Goal: Task Accomplishment & Management: Complete application form

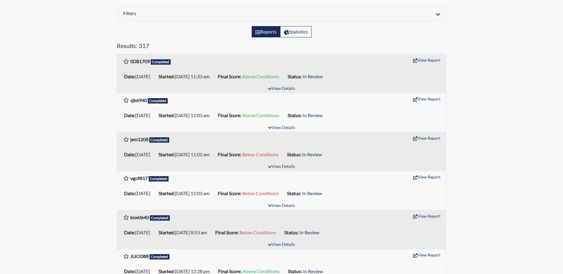
scroll to position [119, 0]
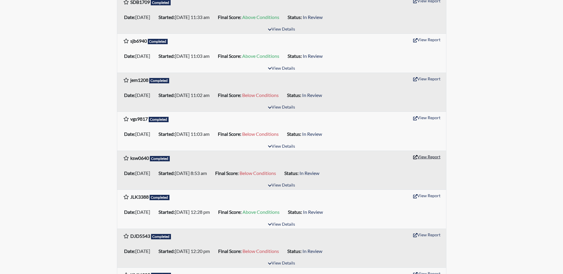
click at [436, 157] on button "View Report" at bounding box center [426, 156] width 33 height 9
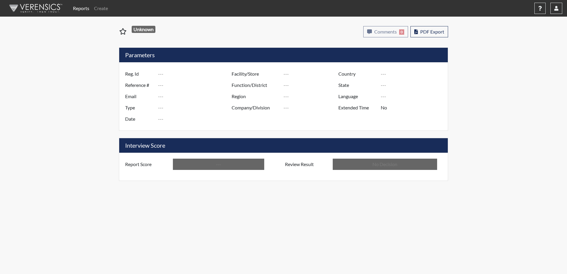
type input "ksw0640"
type input "50941"
type input "---"
type input "Corrections Pre-Employment"
type input "[DATE]"
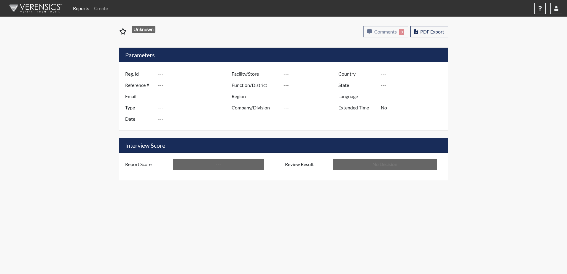
type input "[PERSON_NAME]"
type input "[GEOGRAPHIC_DATA]"
type input "[US_STATE]"
type input "English"
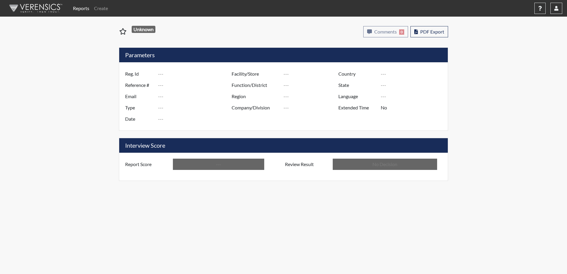
type input "Below Conditions"
type input "In Review"
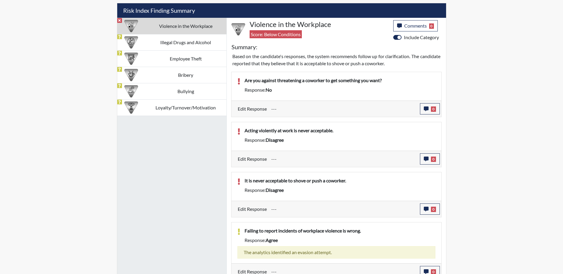
scroll to position [326, 0]
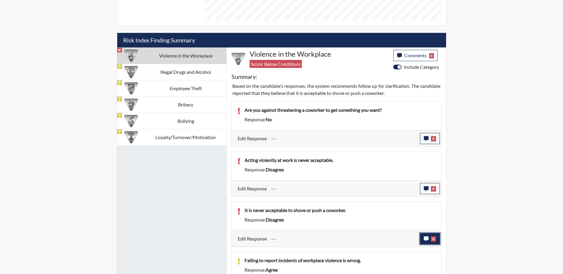
click at [433, 239] on span "0" at bounding box center [433, 238] width 5 height 5
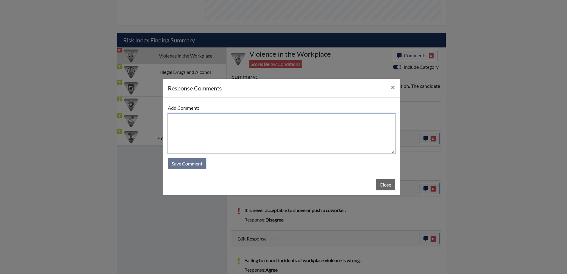
click at [201, 125] on textarea at bounding box center [281, 134] width 227 height 40
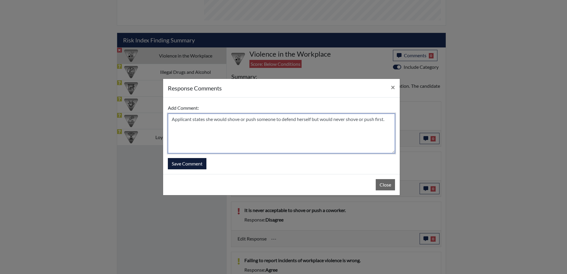
type textarea "Applicant states she would shove or push someone to defend herself but would ne…"
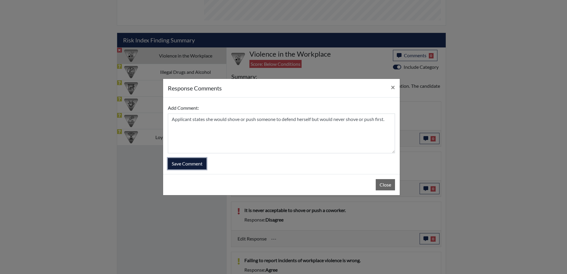
click at [181, 166] on button "Save Comment" at bounding box center [187, 163] width 39 height 11
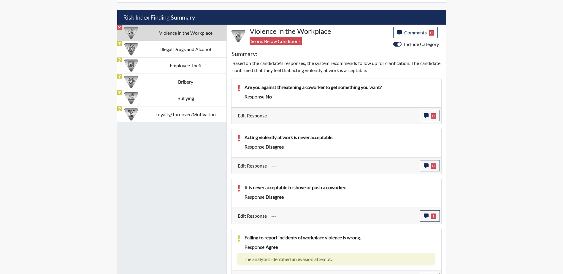
scroll to position [356, 0]
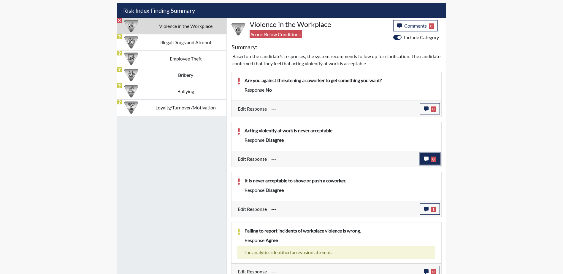
click at [433, 158] on span "0" at bounding box center [433, 159] width 5 height 5
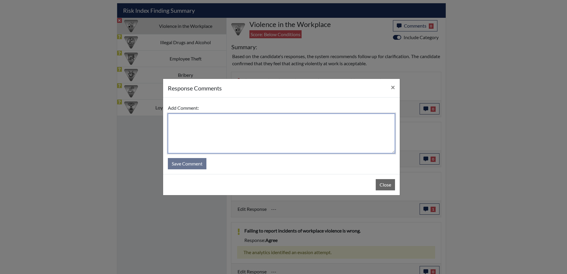
click at [274, 127] on textarea at bounding box center [281, 134] width 227 height 40
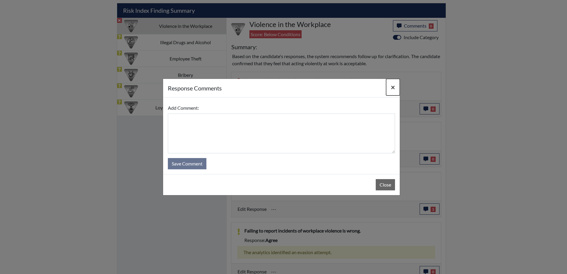
click at [393, 86] on span "×" at bounding box center [393, 87] width 4 height 9
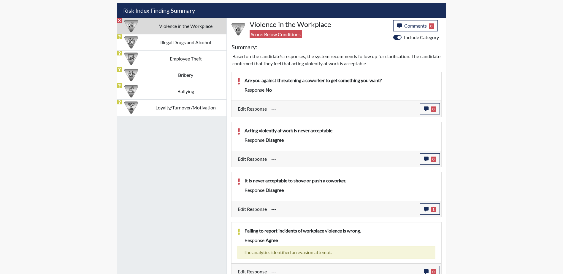
click at [329, 88] on div "Response: no" at bounding box center [340, 89] width 200 height 7
click at [428, 160] on button "0" at bounding box center [430, 158] width 20 height 11
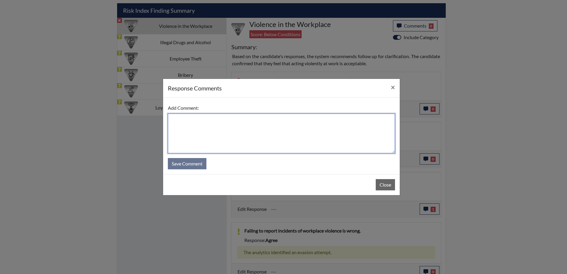
click at [261, 131] on textarea at bounding box center [281, 134] width 227 height 40
click at [216, 122] on textarea at bounding box center [281, 134] width 227 height 40
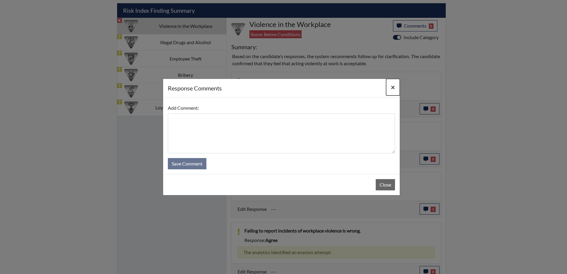
click at [393, 86] on span "×" at bounding box center [393, 87] width 4 height 9
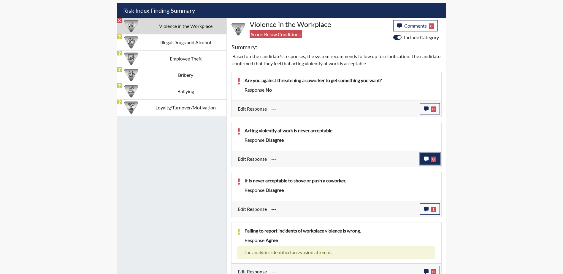
click at [433, 160] on span "0" at bounding box center [433, 159] width 5 height 5
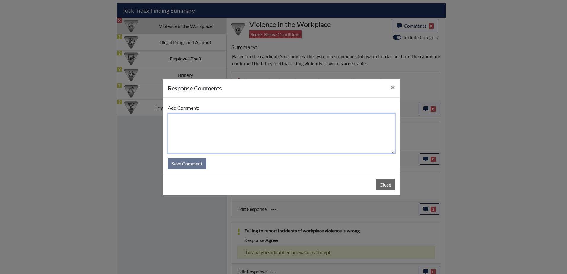
click at [274, 136] on textarea at bounding box center [281, 134] width 227 height 40
type textarea "O"
click at [263, 121] on textarea "Applicant states in a self-defense situation is it acceptable." at bounding box center [281, 134] width 227 height 40
drag, startPoint x: 267, startPoint y: 120, endPoint x: 261, endPoint y: 120, distance: 6.2
click at [261, 120] on textarea "Applicant states in a self-defense situation is it acceptable." at bounding box center [281, 134] width 227 height 40
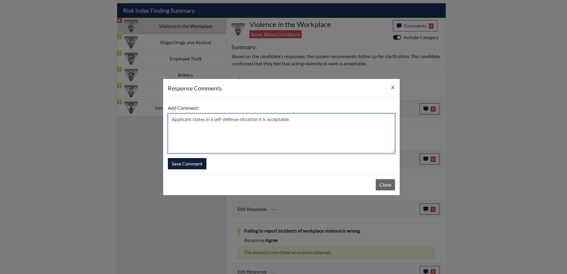
type textarea "Applicant states in a self-defense situation it is acceptable."
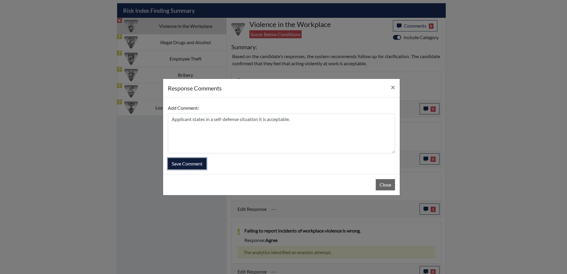
click at [173, 166] on button "Save Comment" at bounding box center [187, 163] width 39 height 11
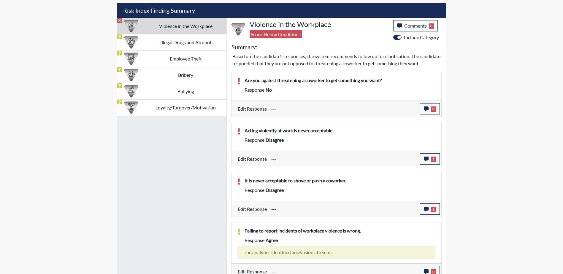
scroll to position [98, 247]
click at [391, 96] on div "Are you against threatening a coworker to get something you want? Response: no" at bounding box center [340, 86] width 200 height 19
click at [429, 115] on button "0" at bounding box center [430, 108] width 20 height 11
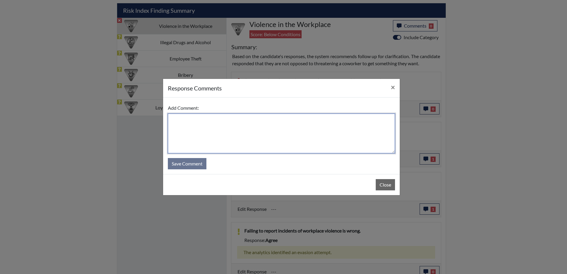
click at [244, 136] on textarea at bounding box center [281, 134] width 227 height 40
type textarea "Applicant states she would not voilent"
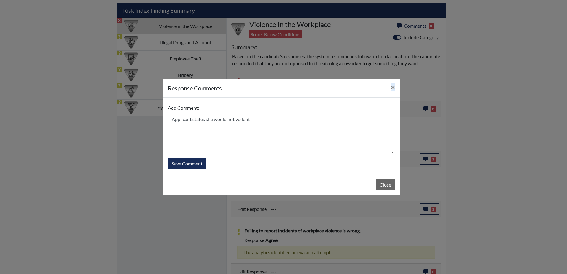
drag, startPoint x: 334, startPoint y: 89, endPoint x: 283, endPoint y: 119, distance: 58.4
click at [283, 119] on div "response Comments × Add Comment: Applicant states she would not voilent Save Co…" at bounding box center [281, 137] width 237 height 117
click at [398, 88] on button "×" at bounding box center [393, 87] width 14 height 17
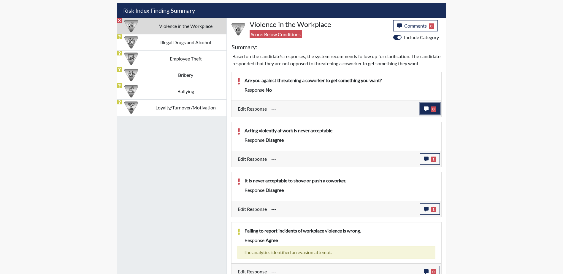
click at [438, 115] on button "0" at bounding box center [430, 108] width 20 height 11
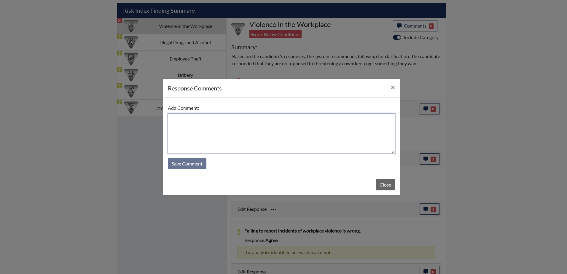
click at [226, 124] on textarea at bounding box center [281, 134] width 227 height 40
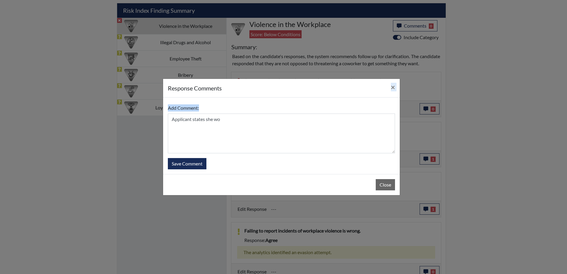
drag, startPoint x: 374, startPoint y: 91, endPoint x: 331, endPoint y: 99, distance: 43.8
click at [331, 99] on div "response Comments × Add Comment: Applicant states she wo Save Comment Close" at bounding box center [281, 137] width 237 height 117
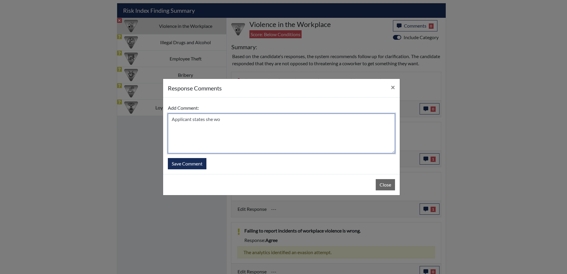
drag, startPoint x: 331, startPoint y: 99, endPoint x: 280, endPoint y: 120, distance: 54.3
click at [280, 120] on textarea "Applicant states she wo" at bounding box center [281, 134] width 227 height 40
drag, startPoint x: 360, startPoint y: 118, endPoint x: 391, endPoint y: 125, distance: 31.5
click at [391, 125] on textarea "Applicant states she would not violently threaten someone but would threaten so…" at bounding box center [281, 134] width 227 height 40
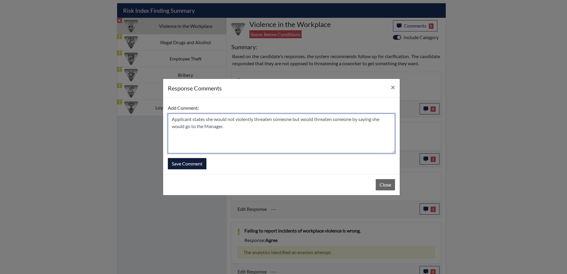
type textarea "Applicant states she would not violently threaten someone but would threaten so…"
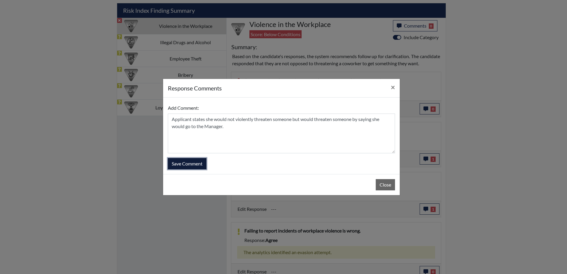
click at [172, 164] on button "Save Comment" at bounding box center [187, 163] width 39 height 11
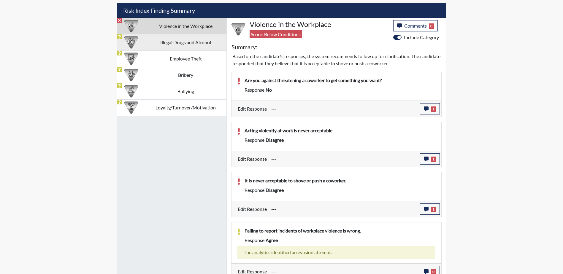
click at [168, 43] on td "Illegal Drugs and Alcohol" at bounding box center [185, 42] width 81 height 16
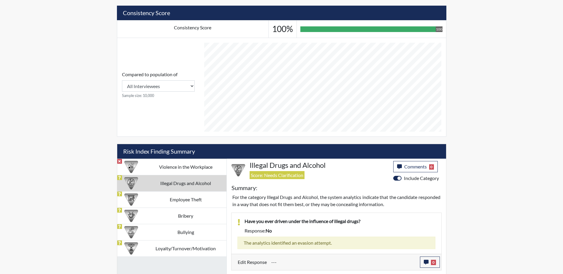
scroll to position [337, 0]
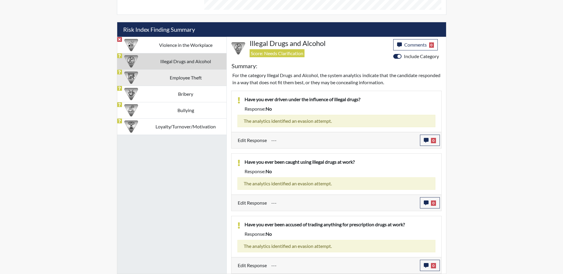
click at [160, 83] on td "Employee Theft" at bounding box center [185, 77] width 81 height 16
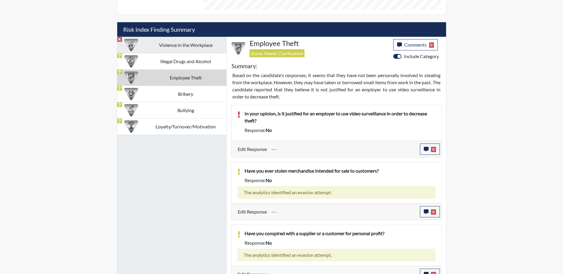
click at [180, 48] on td "Violence in the Workplace" at bounding box center [185, 45] width 81 height 16
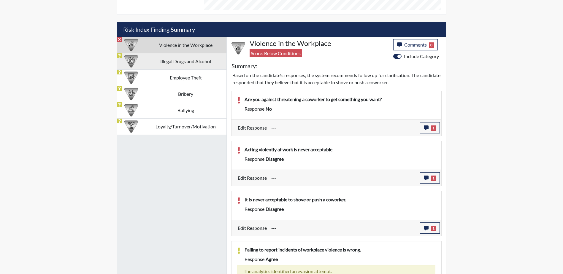
click at [187, 63] on td "Illegal Drugs and Alcohol" at bounding box center [185, 61] width 81 height 16
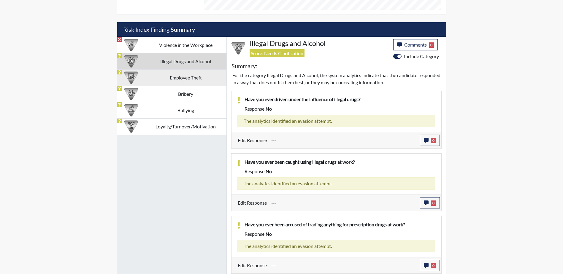
click at [187, 74] on td "Employee Theft" at bounding box center [185, 77] width 81 height 16
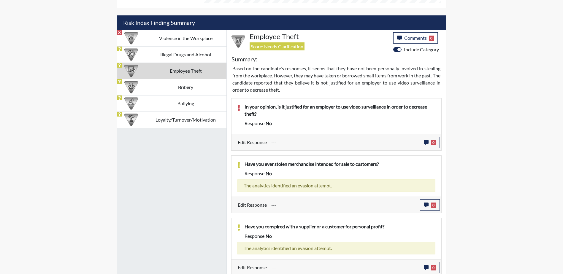
scroll to position [346, 0]
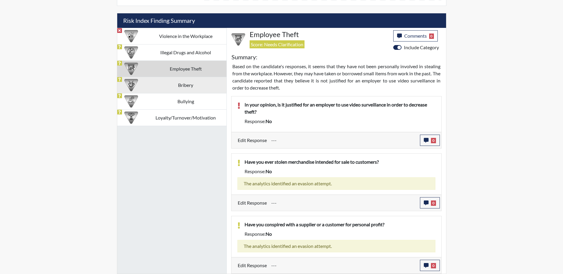
click at [181, 87] on td "Bribery" at bounding box center [185, 85] width 81 height 16
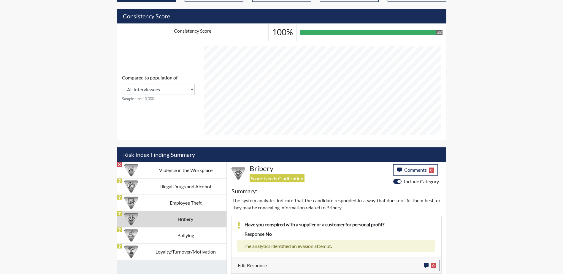
scroll to position [212, 0]
click at [151, 234] on td "Bullying" at bounding box center [185, 235] width 81 height 16
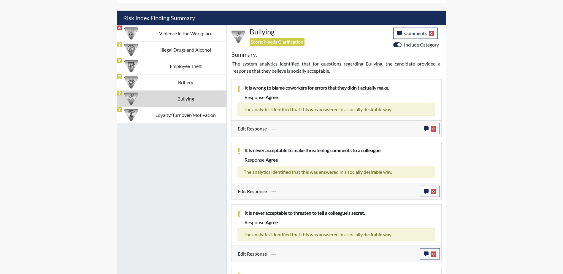
scroll to position [347, 0]
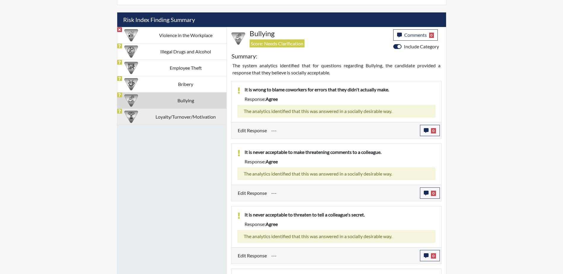
click at [149, 124] on td "Loyalty/Turnover/Motivation" at bounding box center [185, 117] width 81 height 16
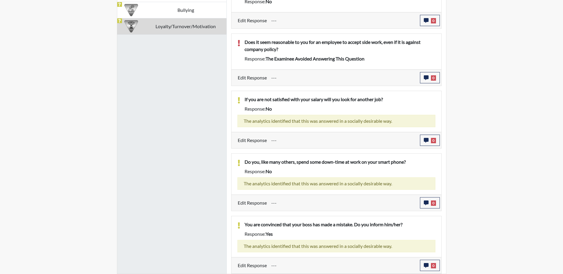
scroll to position [259, 0]
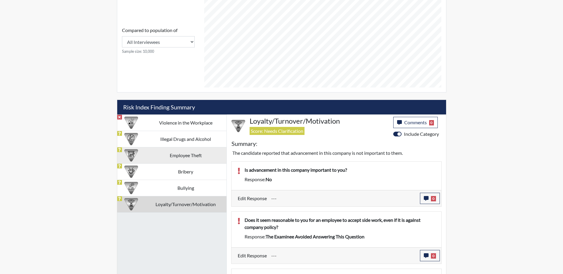
click at [187, 156] on td "Employee Theft" at bounding box center [185, 155] width 81 height 16
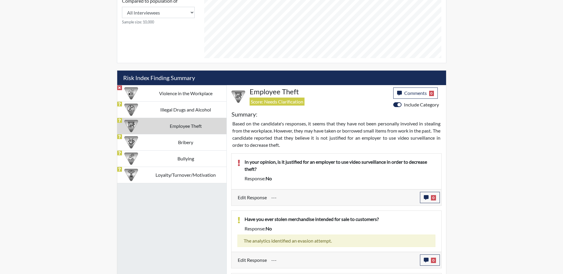
scroll to position [346, 0]
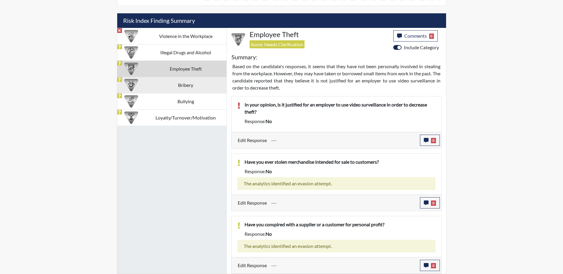
click at [176, 87] on td "Bribery" at bounding box center [185, 85] width 81 height 16
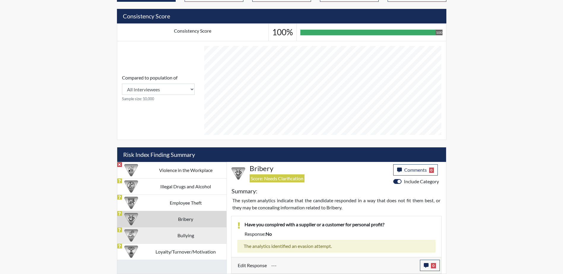
click at [173, 239] on td "Bullying" at bounding box center [185, 235] width 81 height 16
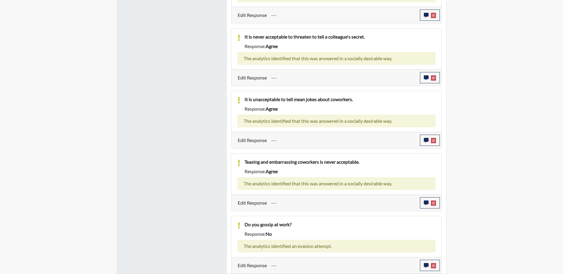
scroll to position [347, 0]
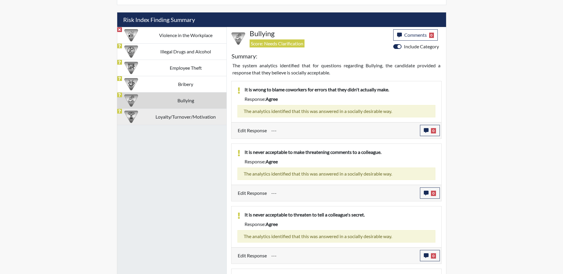
click at [157, 117] on td "Loyalty/Turnover/Motivation" at bounding box center [185, 117] width 81 height 16
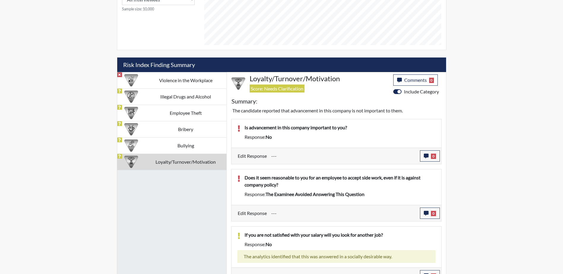
scroll to position [230, 0]
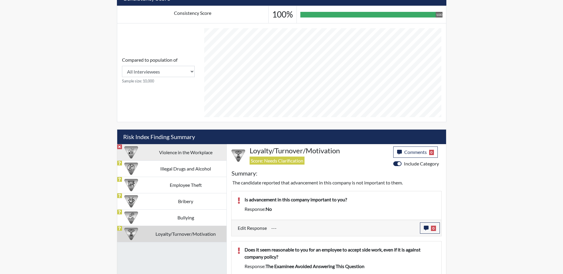
click at [160, 152] on td "Violence in the Workplace" at bounding box center [185, 152] width 81 height 16
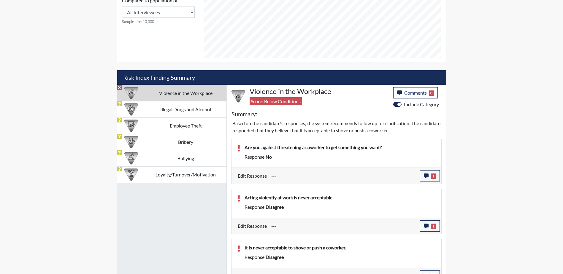
scroll to position [378, 0]
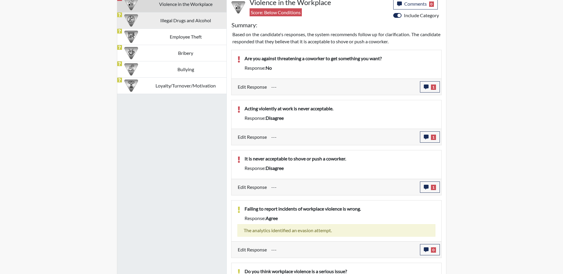
click at [146, 23] on td "Illegal Drugs and Alcohol" at bounding box center [185, 20] width 81 height 16
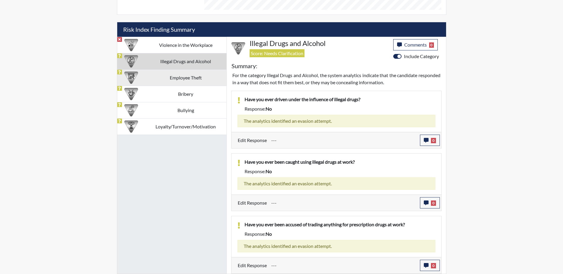
click at [155, 75] on td "Employee Theft" at bounding box center [185, 77] width 81 height 16
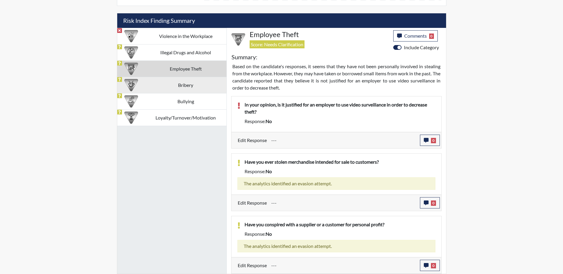
click at [148, 88] on td "Bribery" at bounding box center [185, 85] width 81 height 16
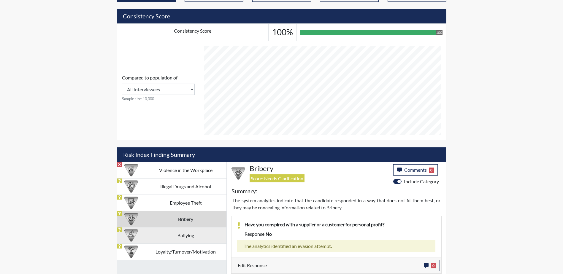
click at [158, 232] on td "Bullying" at bounding box center [185, 235] width 81 height 16
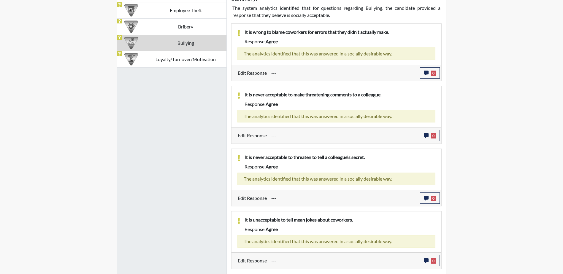
scroll to position [376, 0]
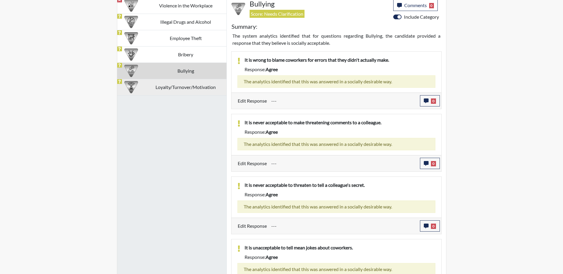
click at [142, 85] on div at bounding box center [131, 87] width 23 height 16
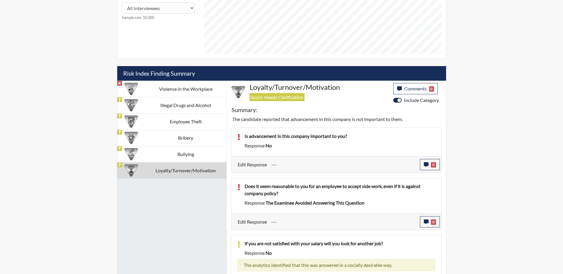
scroll to position [289, 0]
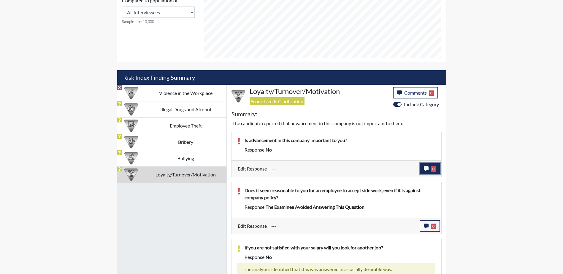
click at [431, 166] on button "0" at bounding box center [430, 168] width 20 height 11
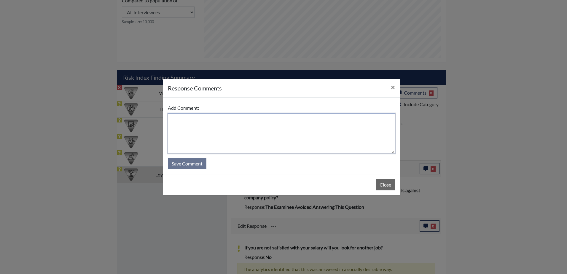
click at [301, 133] on textarea at bounding box center [281, 134] width 227 height 40
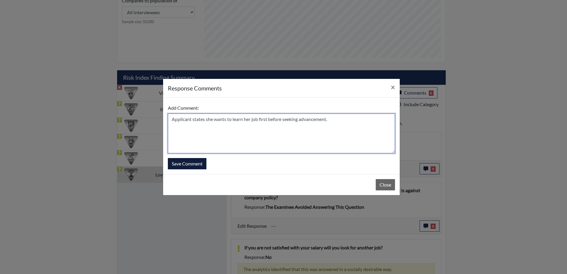
type textarea "Applicant states she wants to learn her job first before seeking advancement."
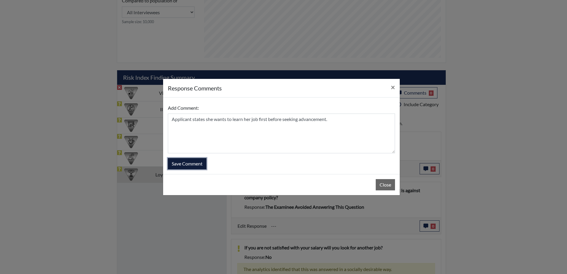
click at [183, 168] on button "Save Comment" at bounding box center [187, 163] width 39 height 11
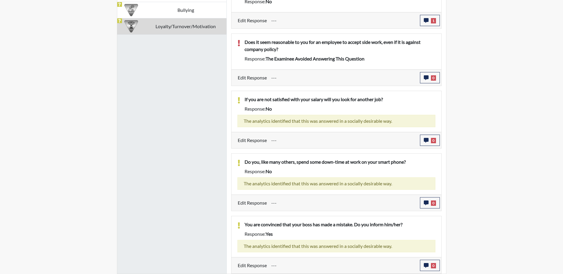
scroll to position [259, 0]
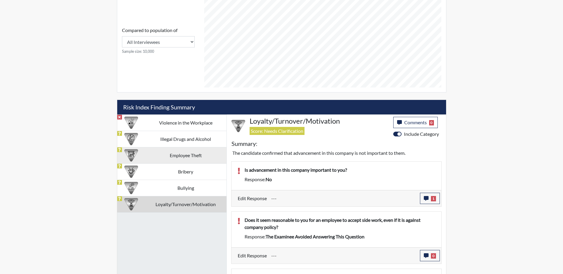
click at [204, 154] on td "Employee Theft" at bounding box center [185, 155] width 81 height 16
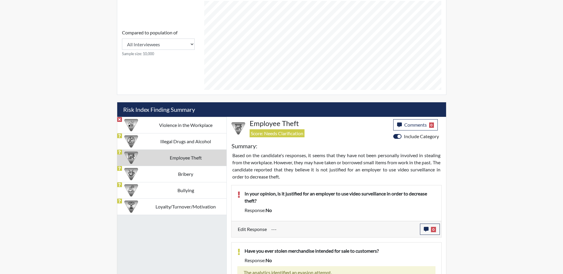
scroll to position [346, 0]
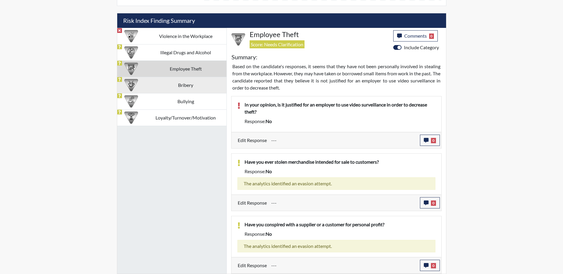
click at [187, 82] on td "Bribery" at bounding box center [185, 85] width 81 height 16
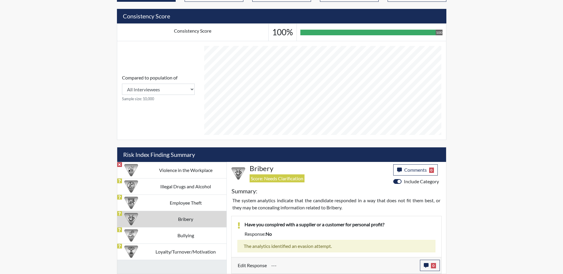
click at [186, 104] on form "Compared to population of All Interviewees [US_STATE] Department of Corrections…" at bounding box center [158, 90] width 73 height 32
click at [178, 234] on td "Bullying" at bounding box center [185, 235] width 81 height 16
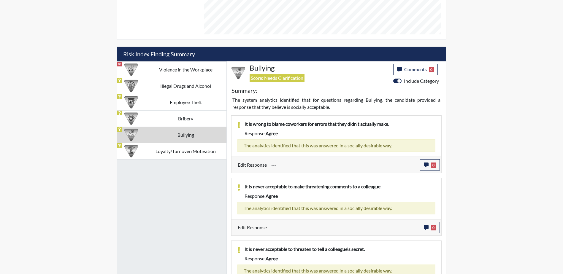
scroll to position [228, 0]
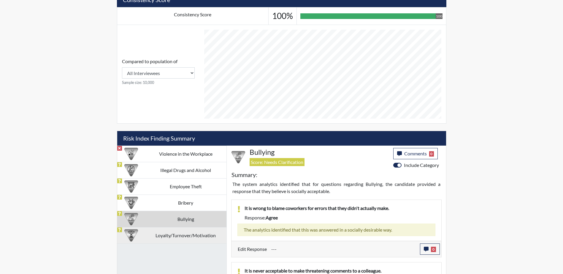
click at [177, 233] on td "Loyalty/Turnover/Motivation" at bounding box center [185, 235] width 81 height 16
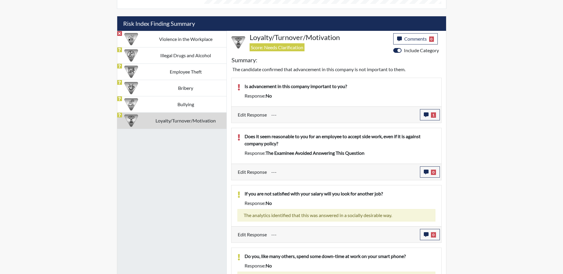
scroll to position [347, 0]
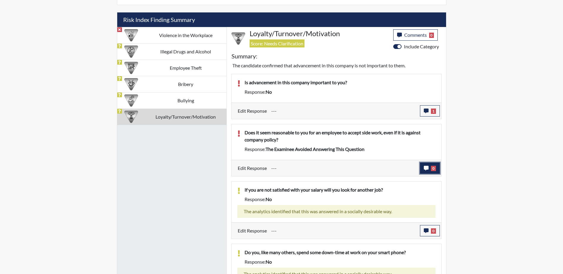
click at [427, 169] on icon "button" at bounding box center [426, 168] width 5 height 5
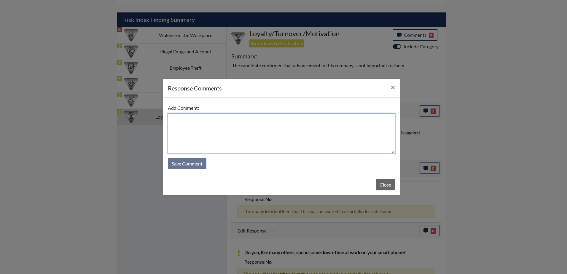
click at [230, 131] on textarea at bounding box center [281, 134] width 227 height 40
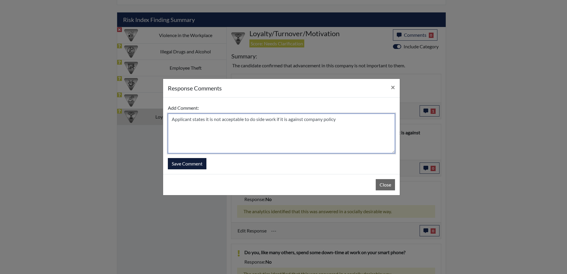
type textarea "Applicant states it is not acceptable to do side work if it is against company …"
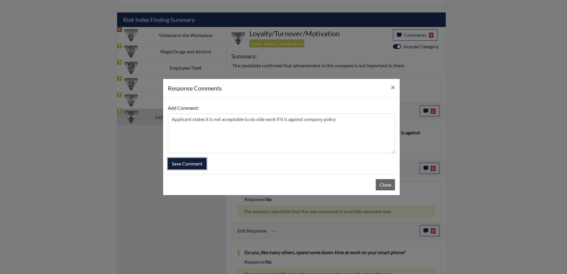
click at [199, 166] on button "Save Comment" at bounding box center [187, 163] width 39 height 11
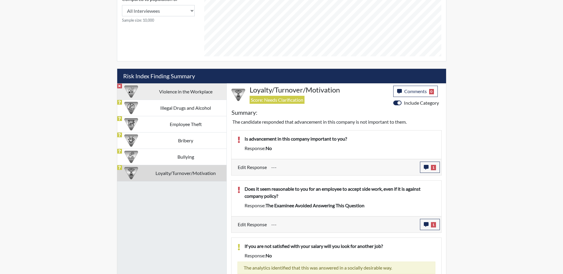
scroll to position [289, 0]
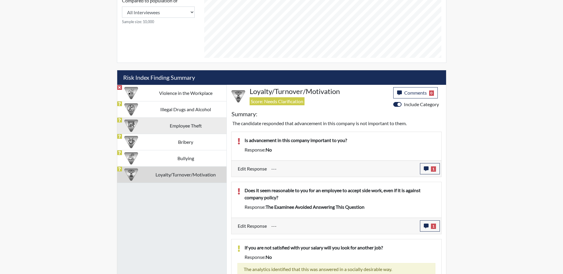
click at [169, 122] on td "Employee Theft" at bounding box center [185, 125] width 81 height 16
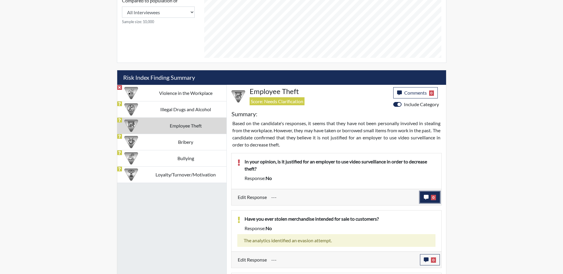
click at [433, 198] on span "0" at bounding box center [433, 197] width 5 height 5
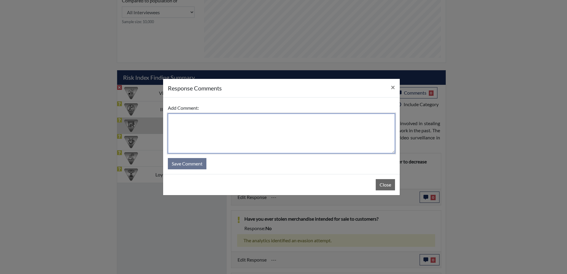
click at [241, 129] on textarea at bounding box center [281, 134] width 227 height 40
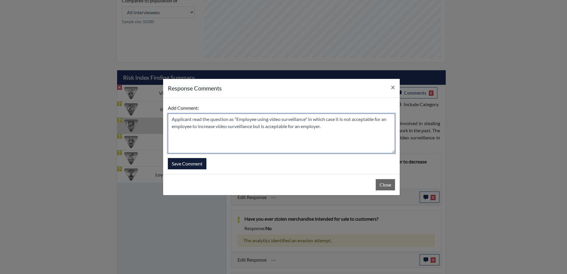
type textarea "Applicant read the question as "Employee using video surveillance" in which cas…"
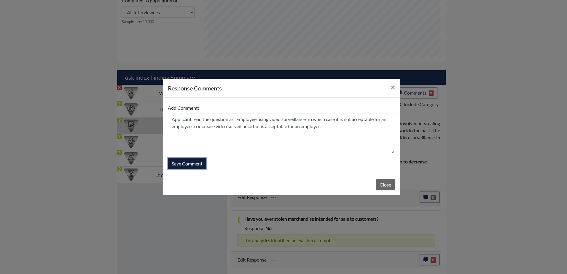
click at [186, 166] on button "Save Comment" at bounding box center [187, 163] width 39 height 11
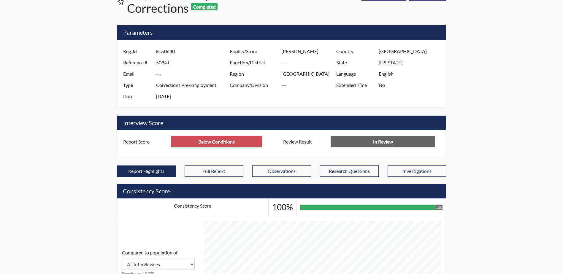
scroll to position [0, 0]
